Goal: Information Seeking & Learning: Understand process/instructions

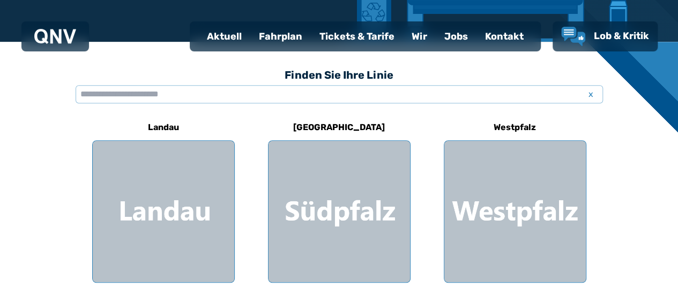
scroll to position [287, 0]
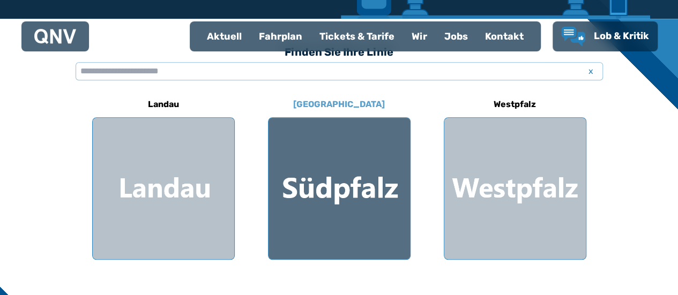
click at [322, 157] on div at bounding box center [340, 189] width 142 height 142
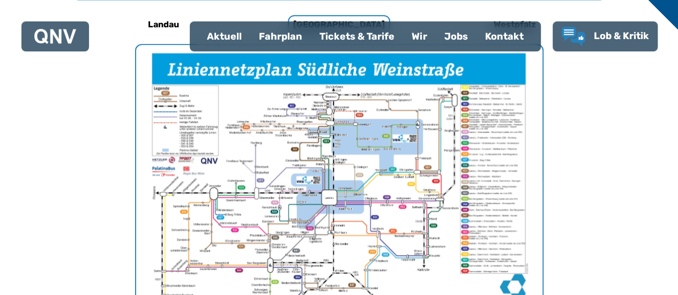
scroll to position [384, 0]
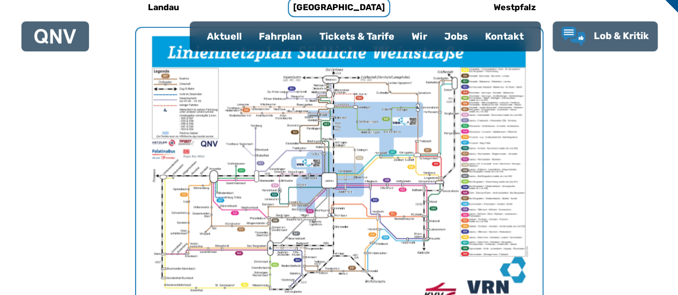
click at [397, 150] on img "1 von 1" at bounding box center [339, 171] width 406 height 287
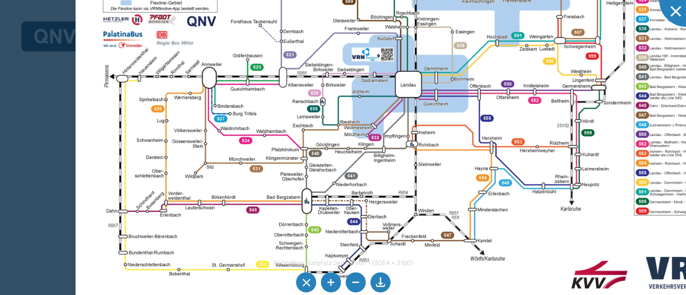
click at [427, 182] on img at bounding box center [426, 68] width 701 height 495
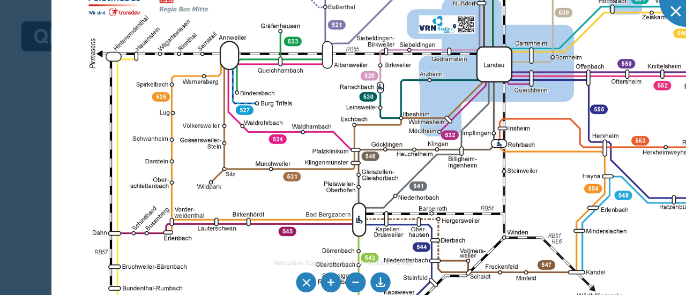
click at [250, 197] on img at bounding box center [517, 43] width 932 height 659
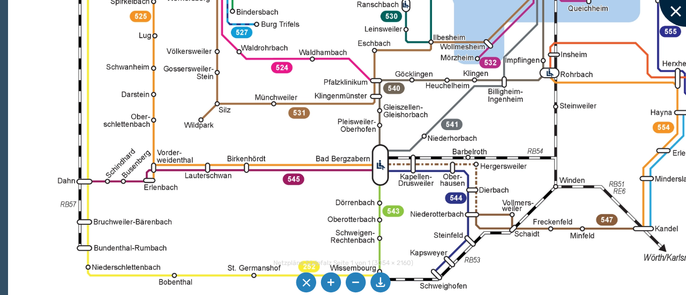
click at [676, 12] on div at bounding box center [686, 0] width 54 height 54
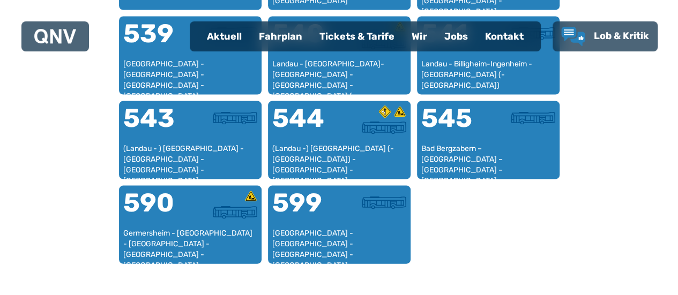
scroll to position [1081, 0]
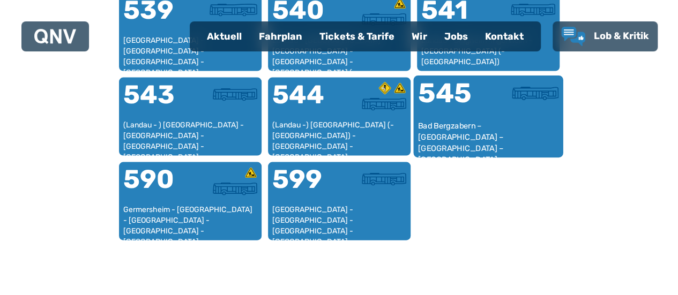
click at [459, 94] on div "545" at bounding box center [453, 100] width 70 height 40
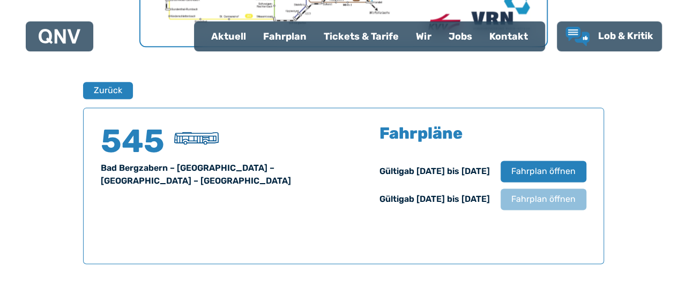
scroll to position [653, 0]
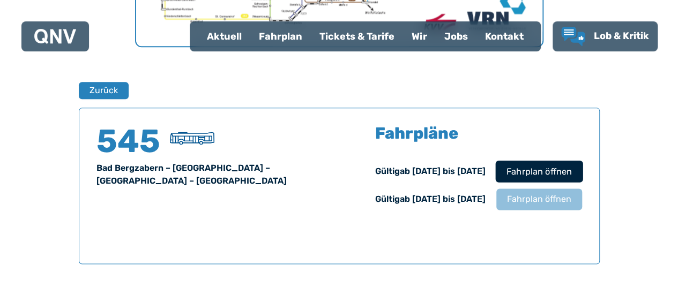
click at [533, 170] on span "Fahrplan öffnen" at bounding box center [538, 171] width 65 height 13
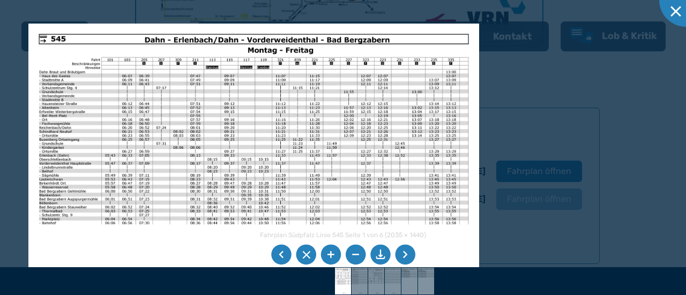
click at [411, 258] on li at bounding box center [405, 255] width 20 height 20
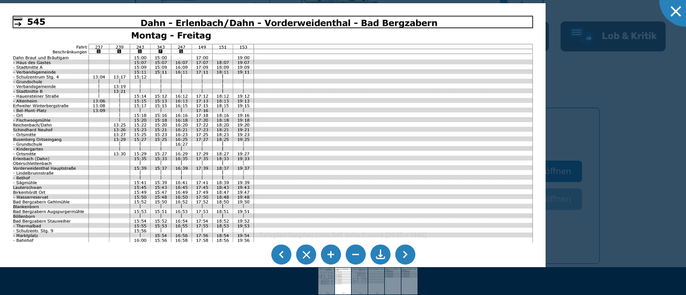
click at [283, 254] on li at bounding box center [281, 255] width 20 height 20
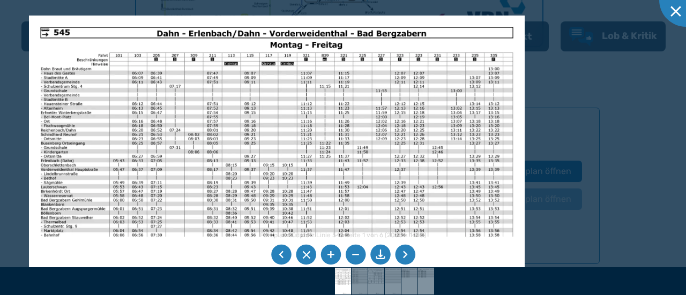
click at [402, 257] on li at bounding box center [405, 255] width 20 height 20
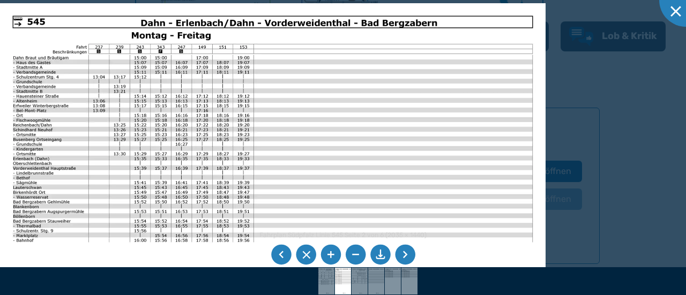
click at [402, 257] on li at bounding box center [405, 255] width 20 height 20
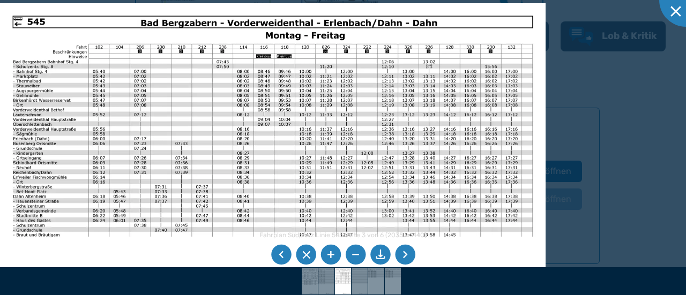
click at [402, 257] on li at bounding box center [405, 255] width 20 height 20
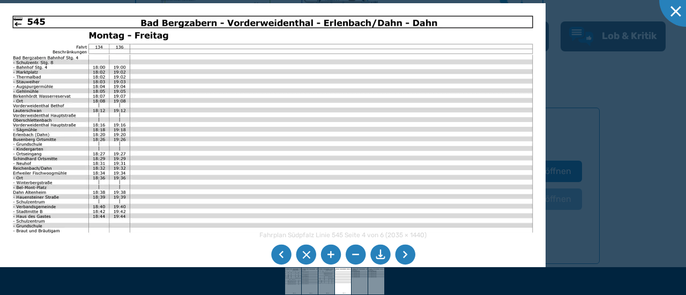
click at [402, 257] on li at bounding box center [405, 255] width 20 height 20
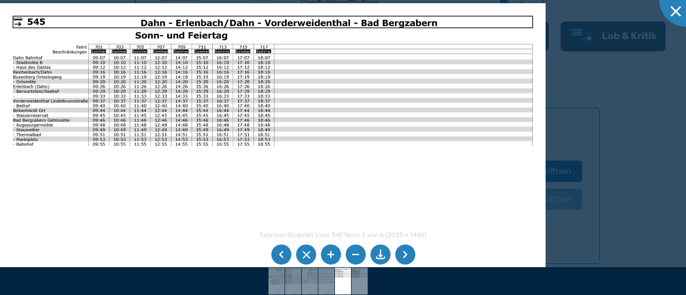
click at [402, 257] on li at bounding box center [405, 255] width 20 height 20
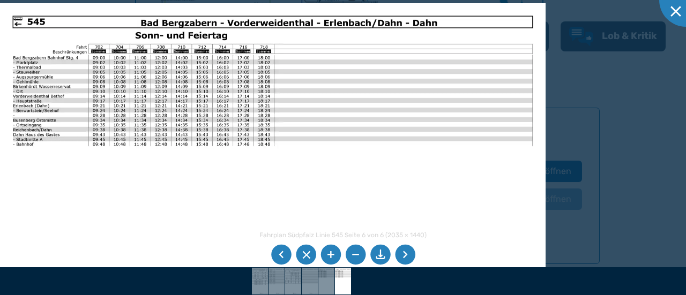
click at [402, 257] on li at bounding box center [405, 255] width 20 height 20
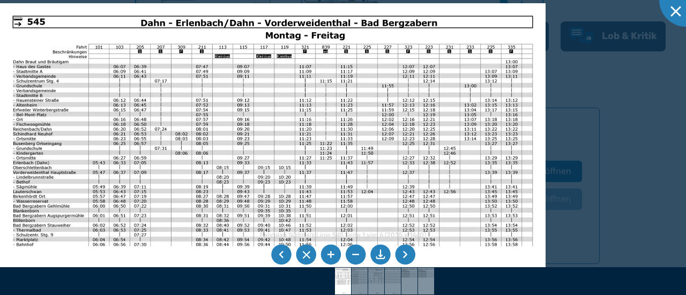
click at [402, 257] on li at bounding box center [405, 255] width 20 height 20
